Goal: Transaction & Acquisition: Obtain resource

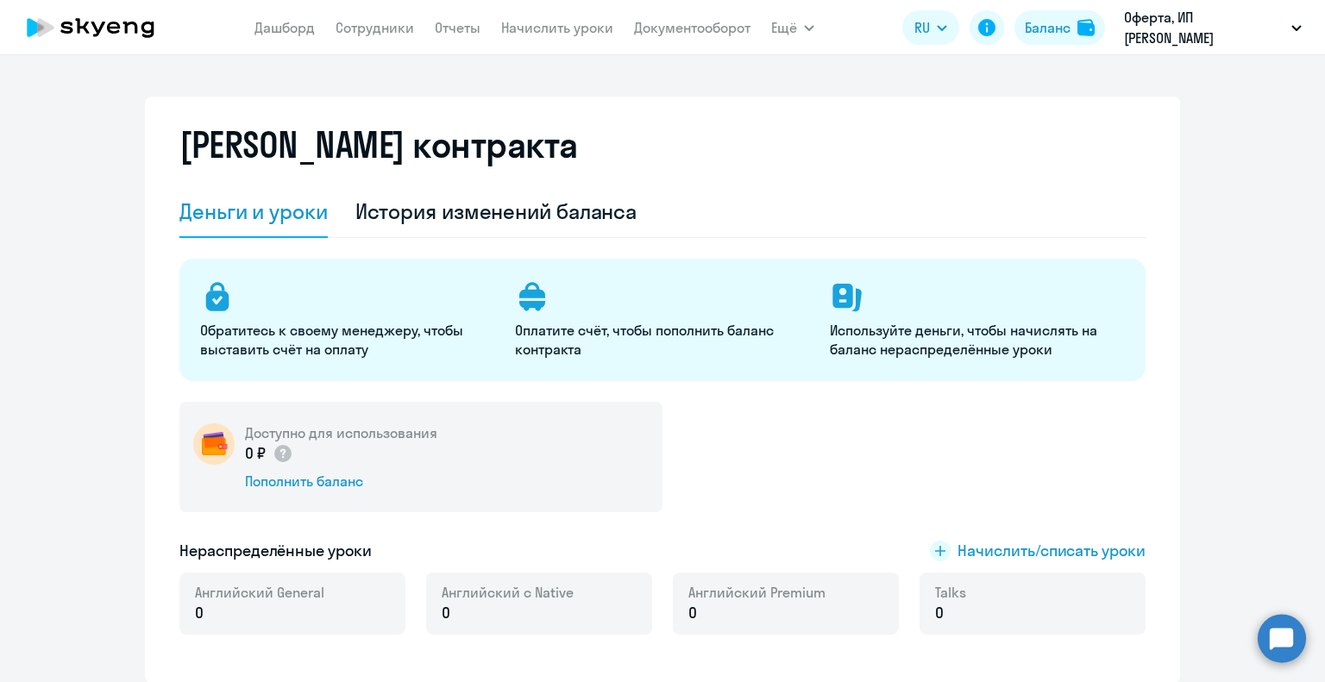
select select "english_adult_not_native_speaker"
click at [320, 434] on h5 "Доступно для использования" at bounding box center [341, 432] width 192 height 19
select select "english_adult_not_native_speaker"
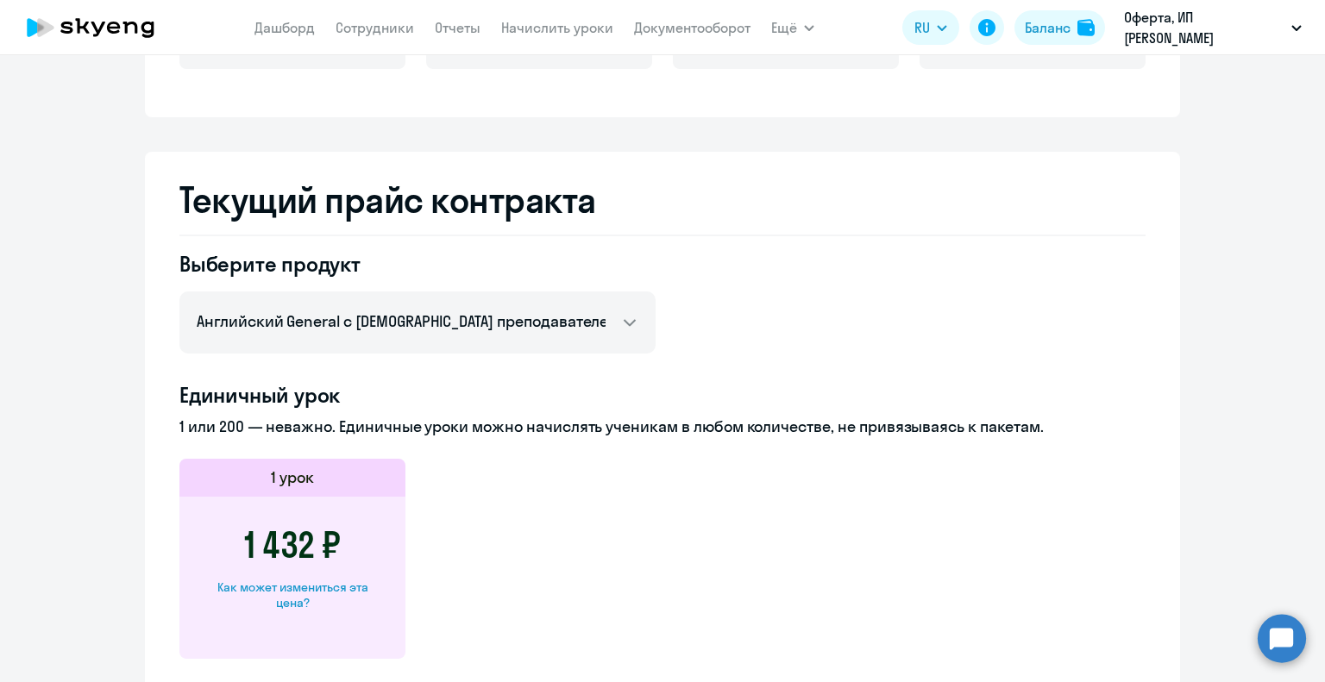
scroll to position [431, 0]
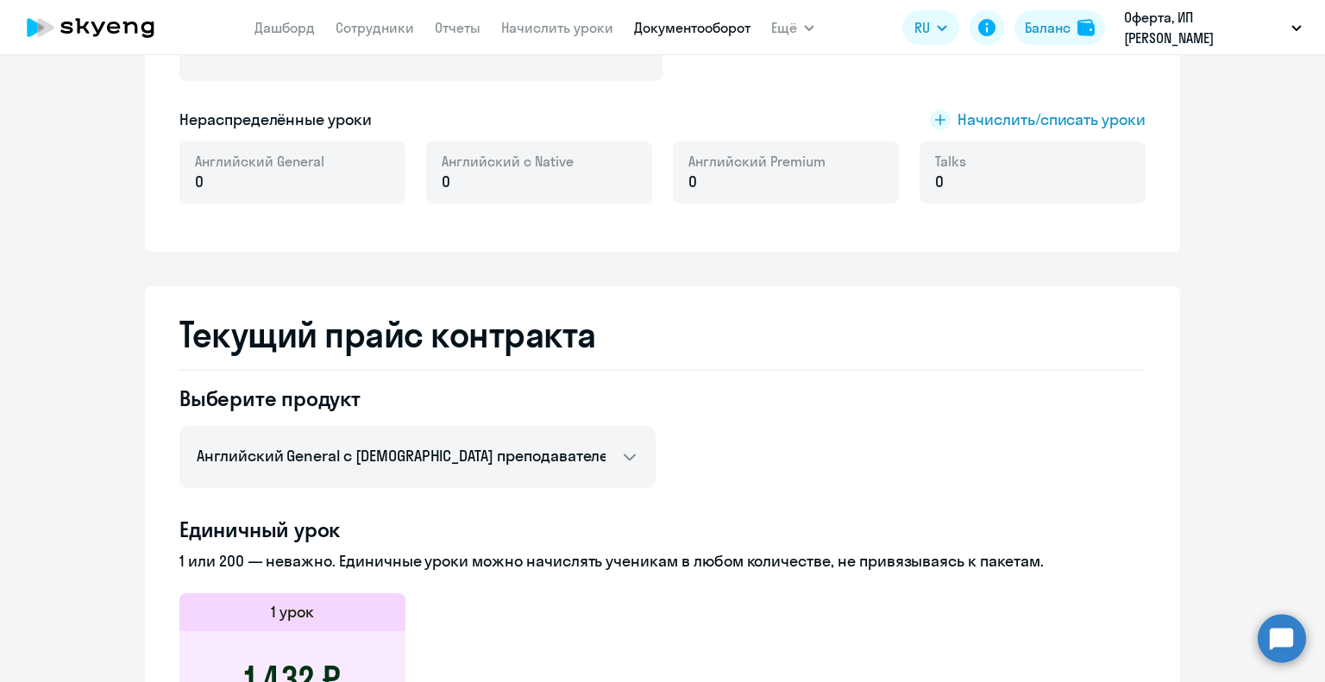
click at [678, 29] on link "Документооборот" at bounding box center [692, 27] width 116 height 17
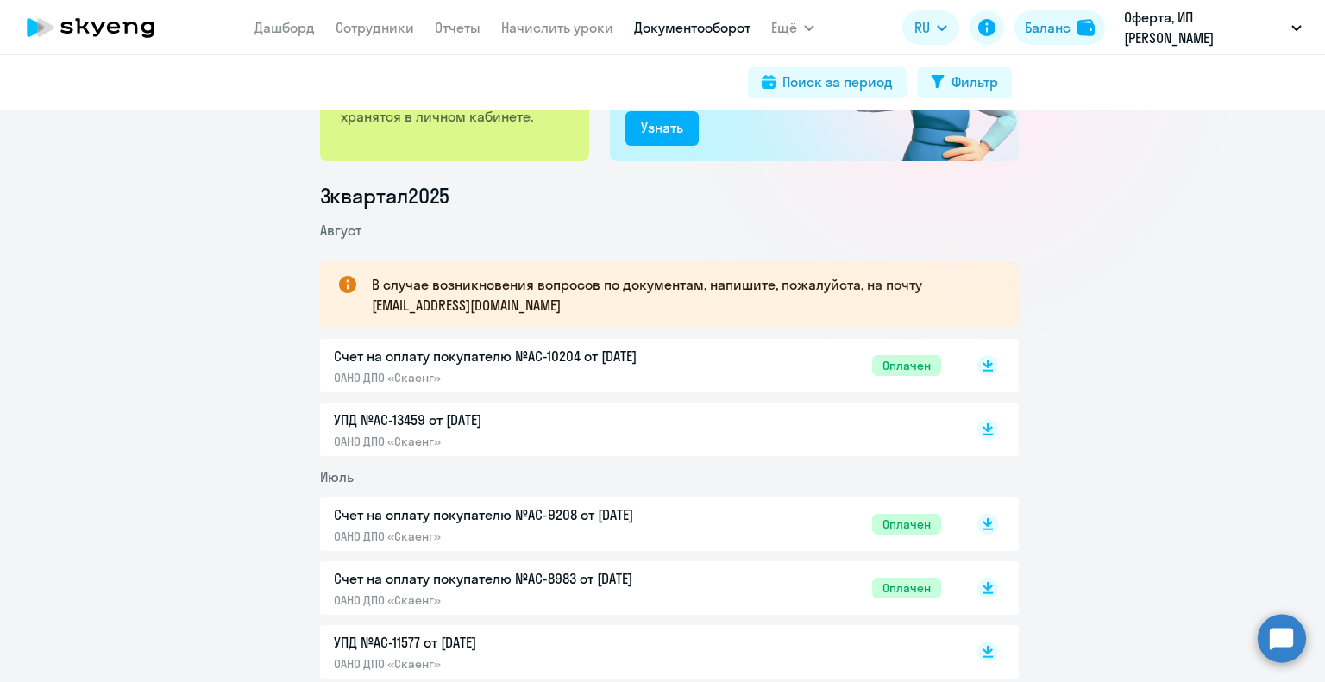
scroll to position [172, 0]
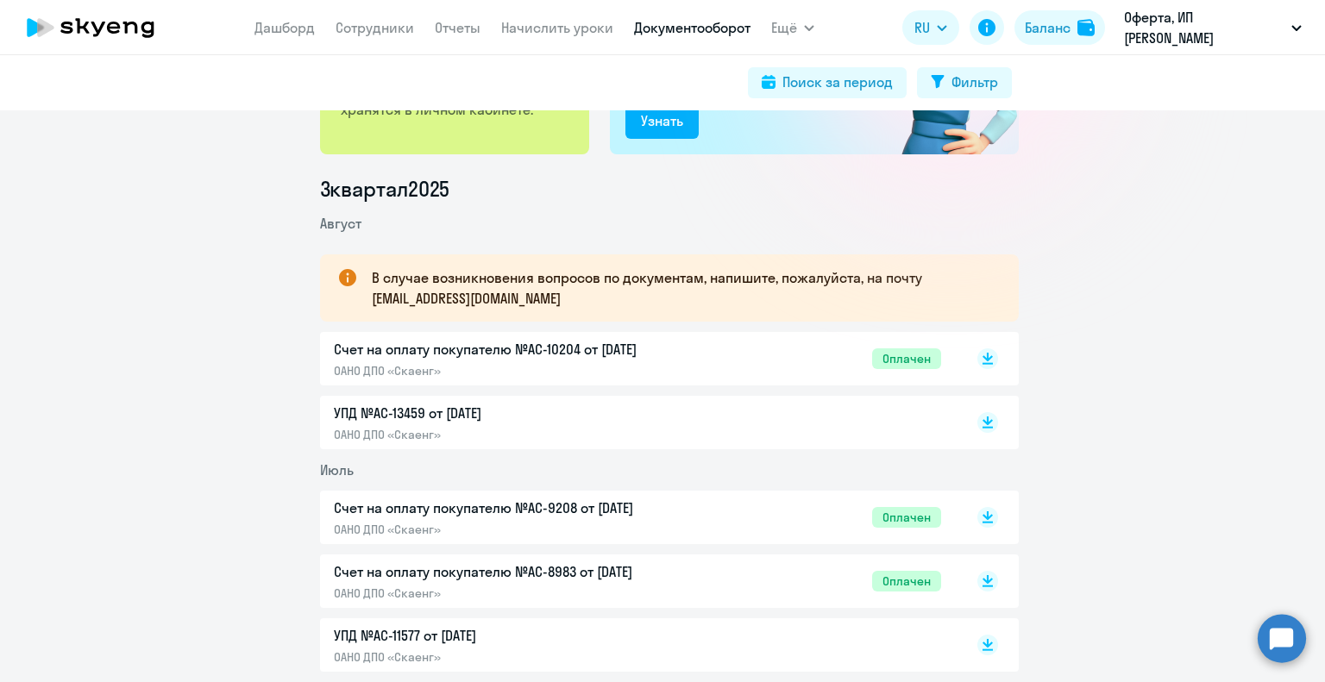
click at [892, 360] on span "Оплачен" at bounding box center [906, 358] width 69 height 21
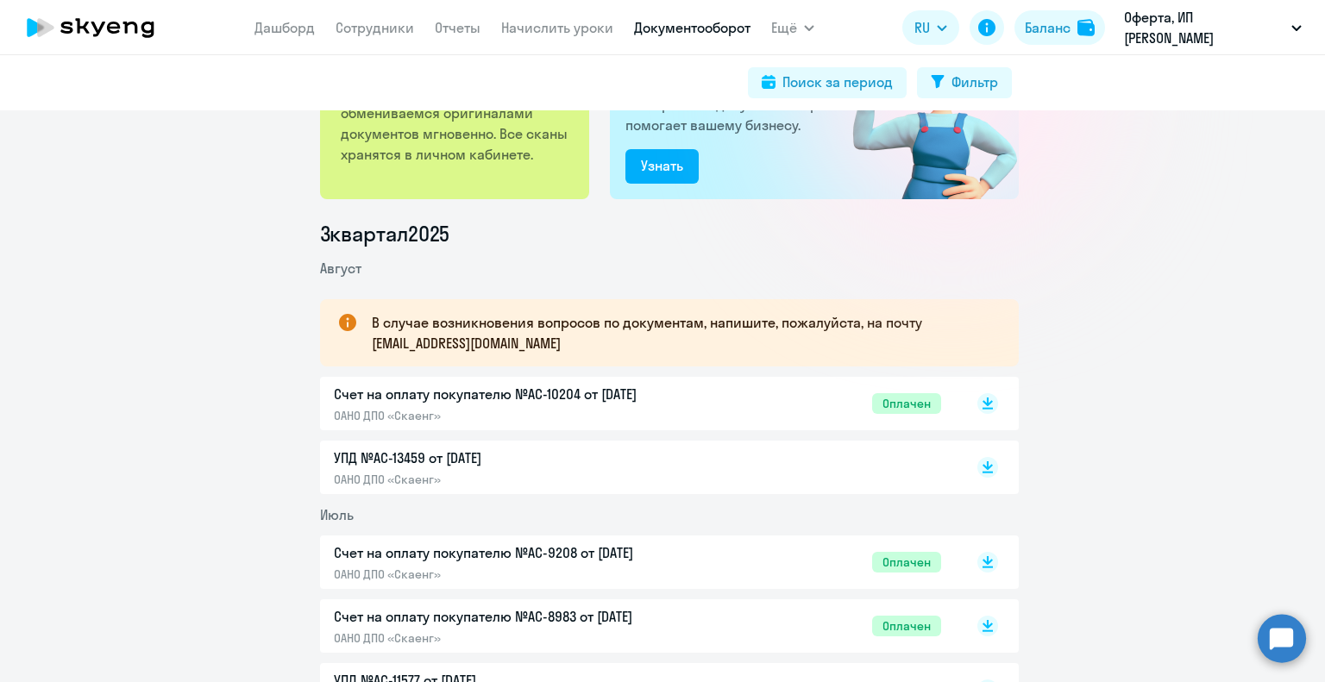
scroll to position [0, 0]
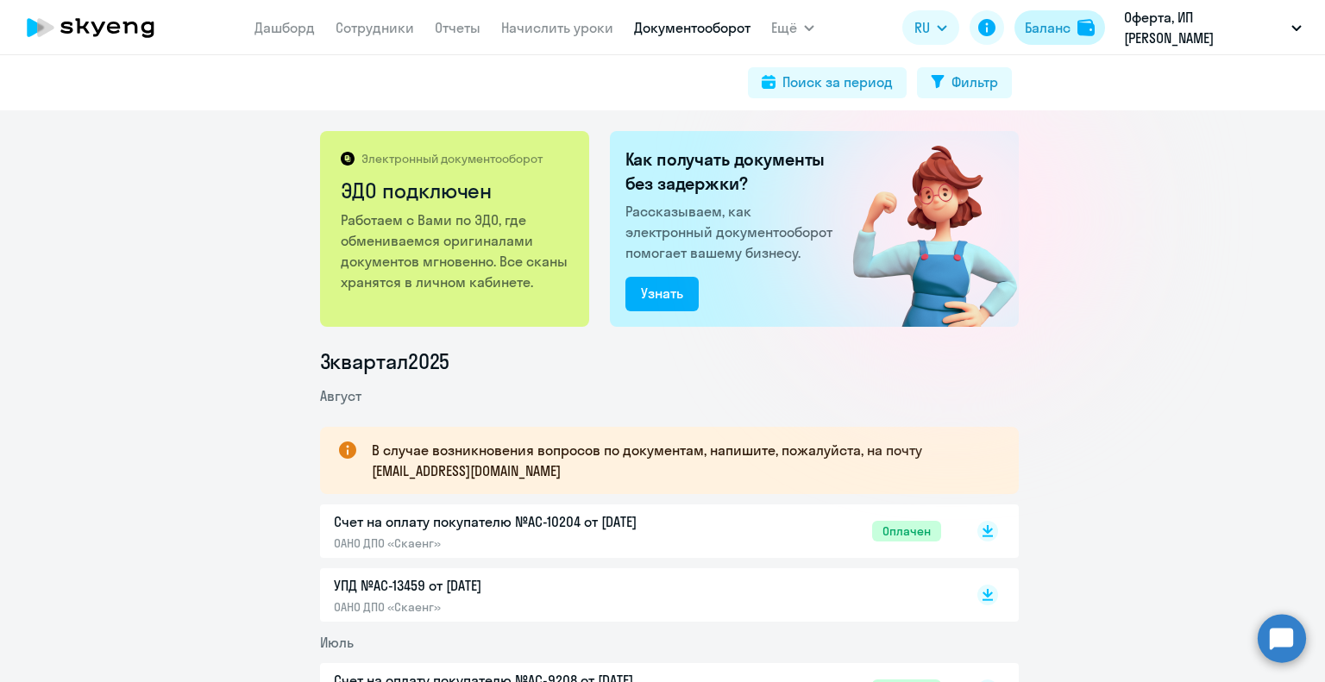
click at [1069, 25] on div "Баланс" at bounding box center [1047, 27] width 46 height 21
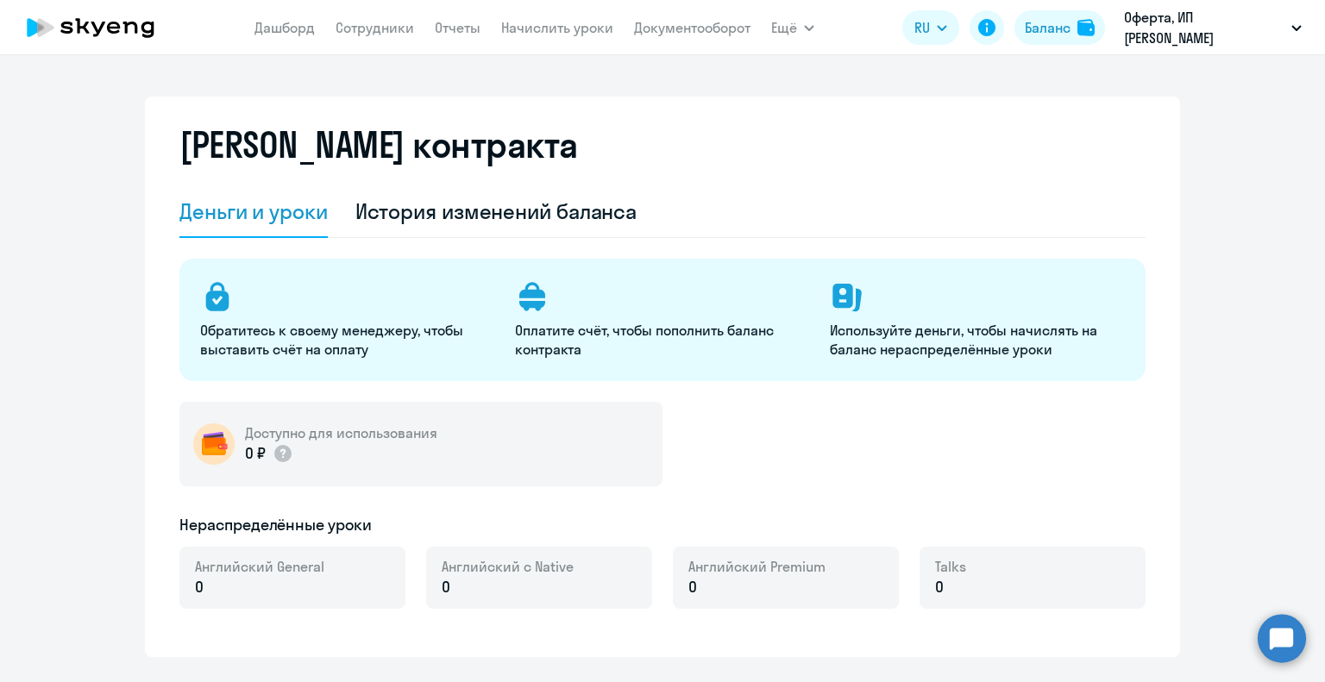
select select "english_adult_not_native_speaker"
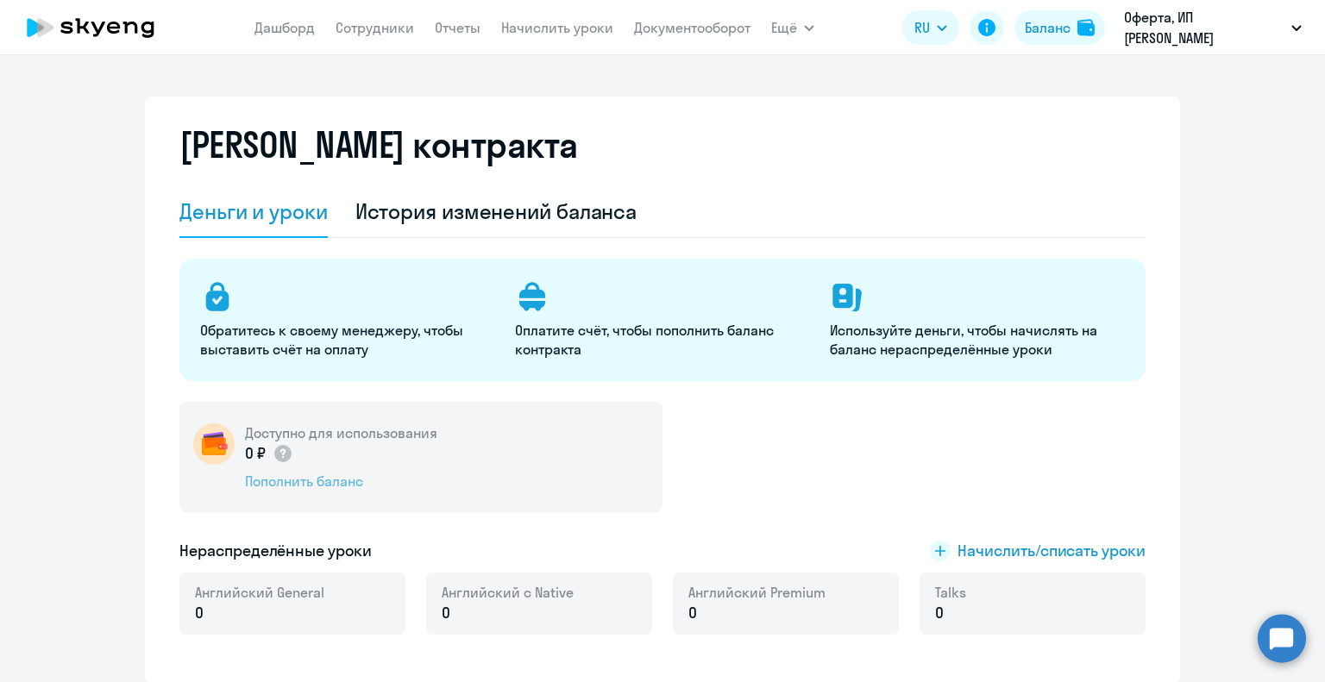
click at [260, 483] on div "Пополнить баланс" at bounding box center [341, 481] width 192 height 19
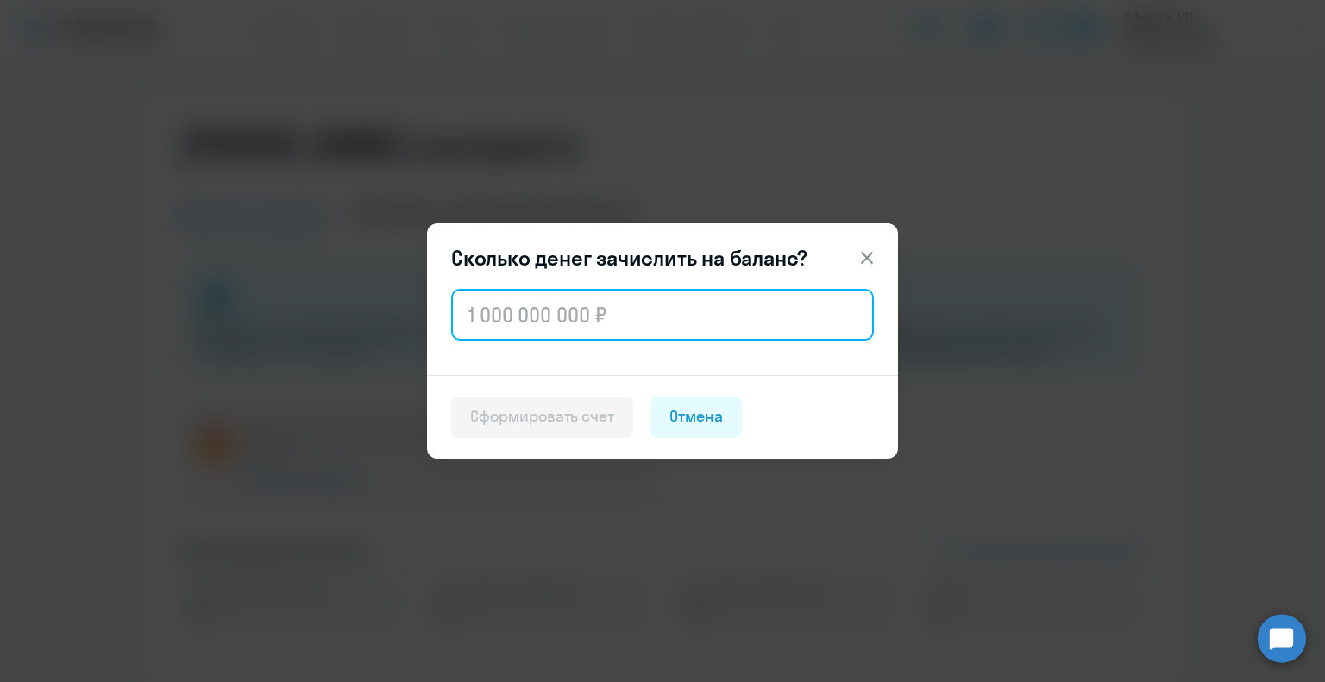
click at [674, 306] on input "text" at bounding box center [662, 315] width 423 height 52
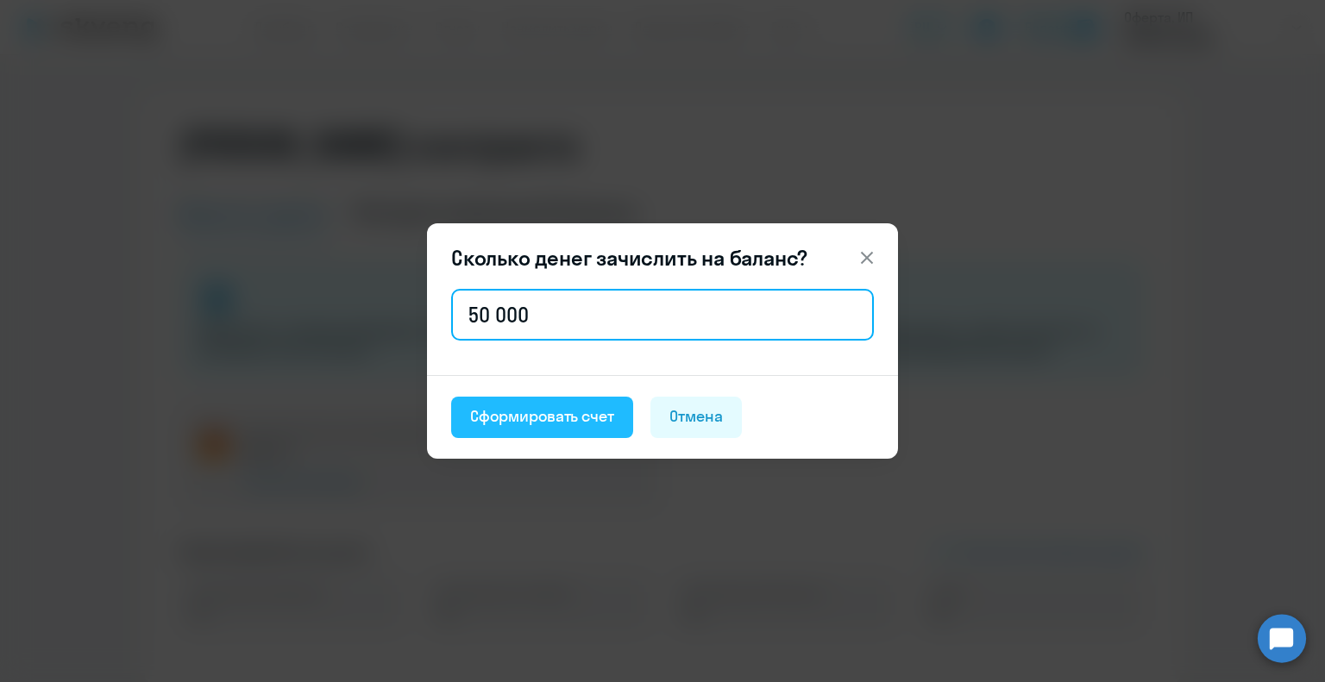
type input "50 000"
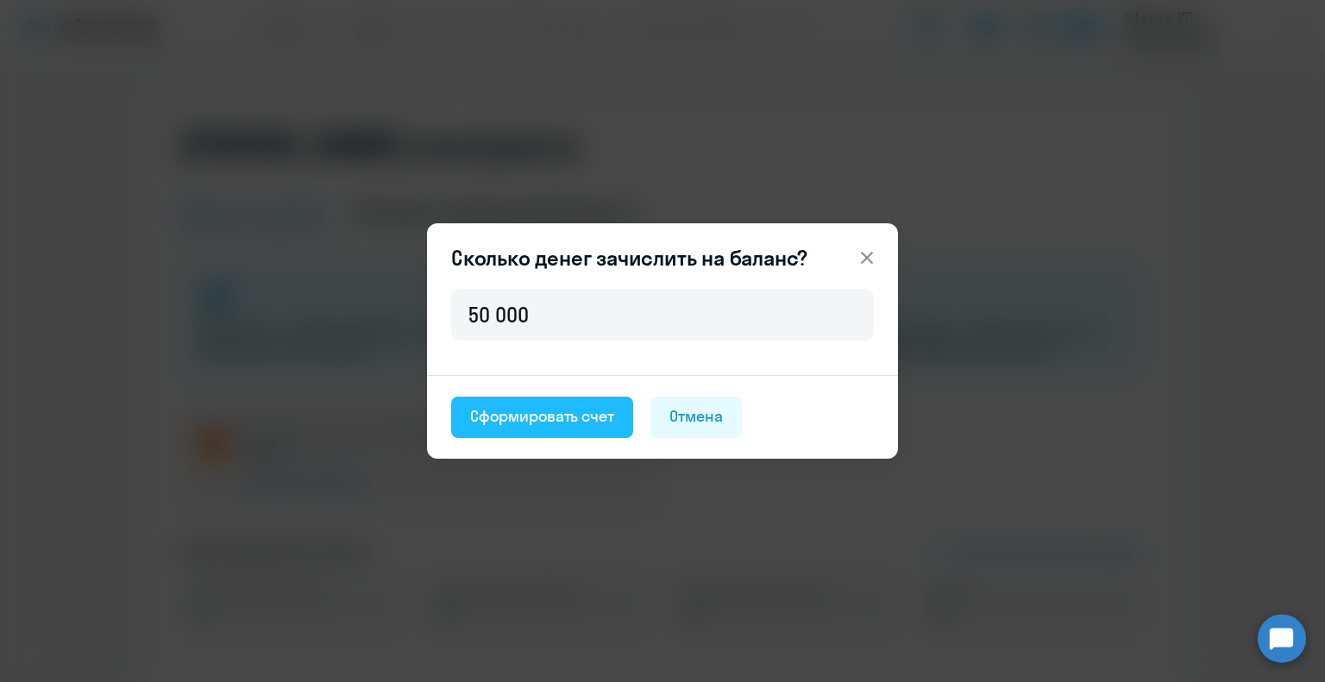
click at [542, 425] on div "Сформировать счет" at bounding box center [542, 416] width 144 height 22
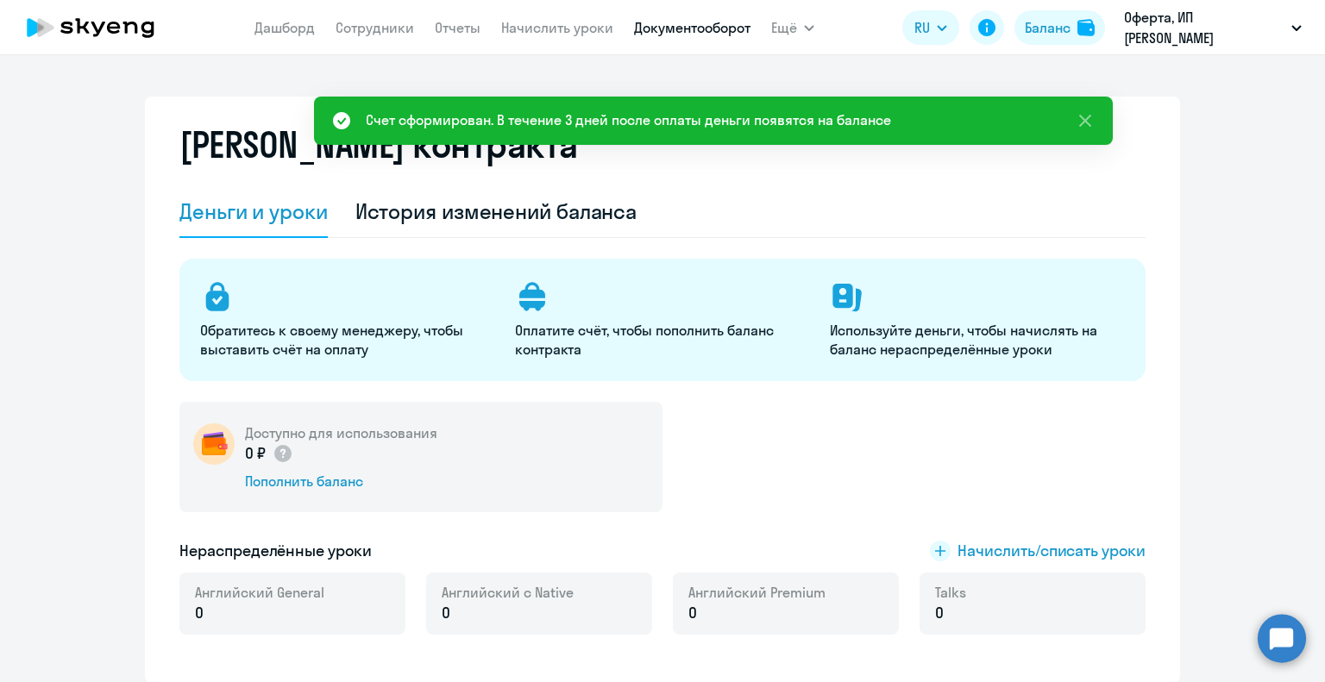
click at [709, 28] on link "Документооборот" at bounding box center [692, 27] width 116 height 17
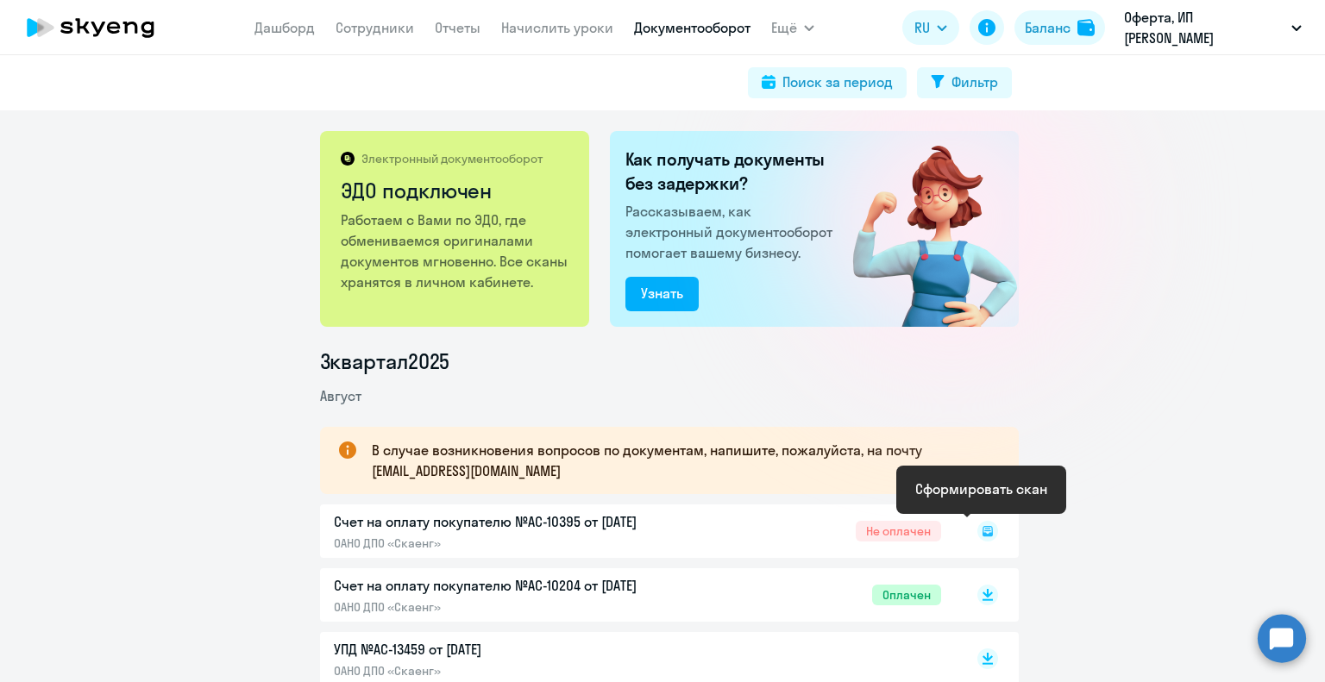
click at [984, 530] on icon at bounding box center [987, 530] width 6 height 1
click at [982, 533] on icon at bounding box center [986, 531] width 9 height 7
click at [982, 530] on icon at bounding box center [987, 527] width 10 height 9
